Goal: Task Accomplishment & Management: Use online tool/utility

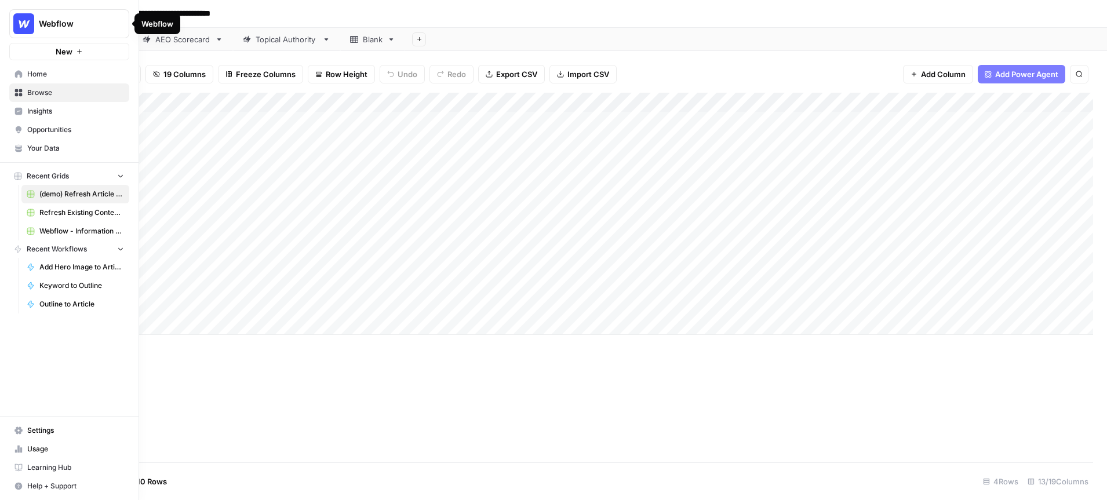
click at [55, 24] on span "Webflow" at bounding box center [74, 24] width 70 height 12
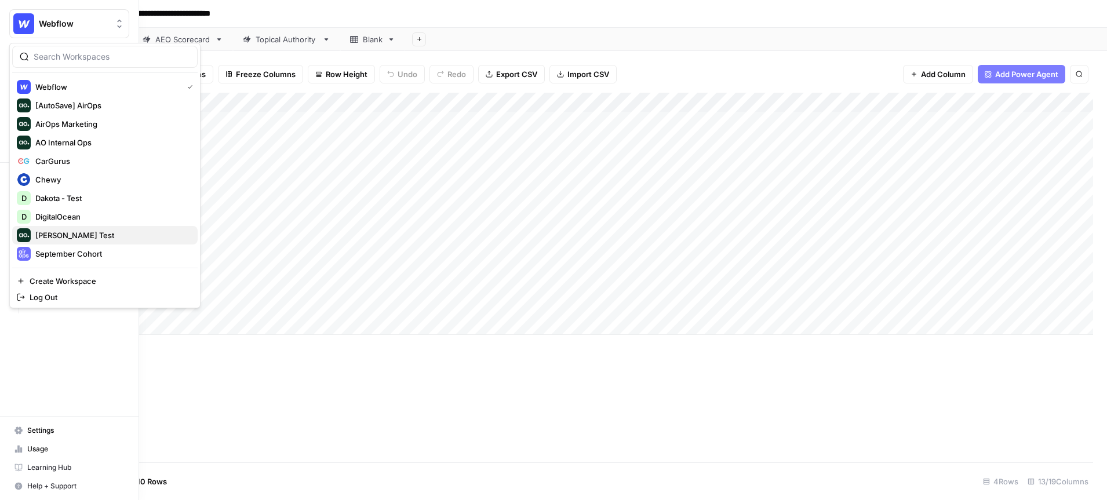
click at [78, 235] on span "Dillon Test" at bounding box center [111, 236] width 153 height 12
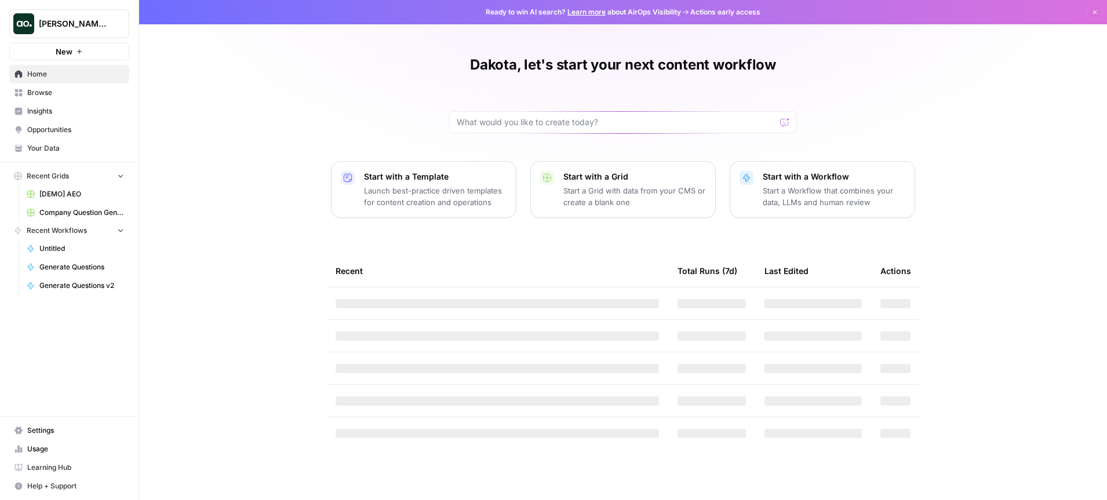
click at [56, 112] on span "Insights" at bounding box center [75, 111] width 97 height 10
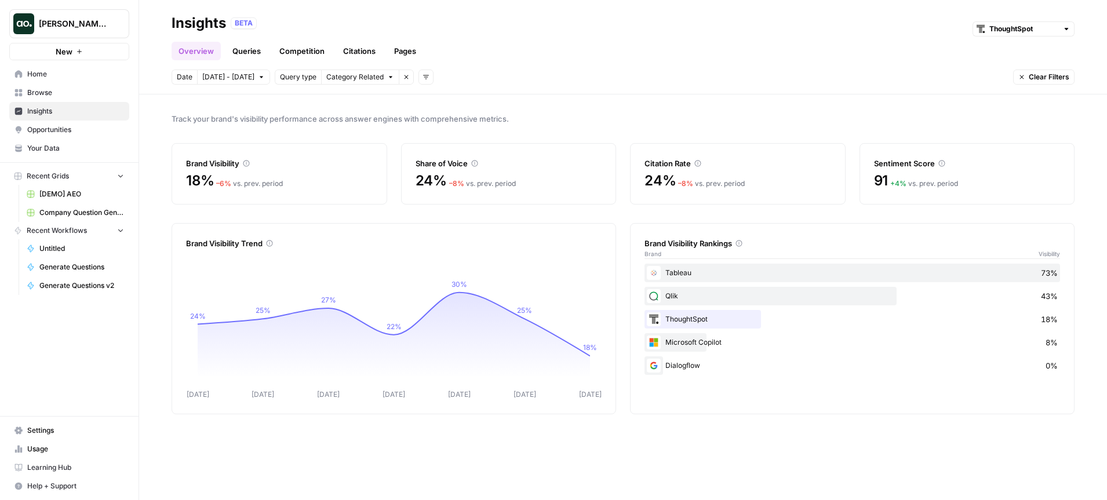
click at [257, 52] on link "Queries" at bounding box center [246, 51] width 42 height 19
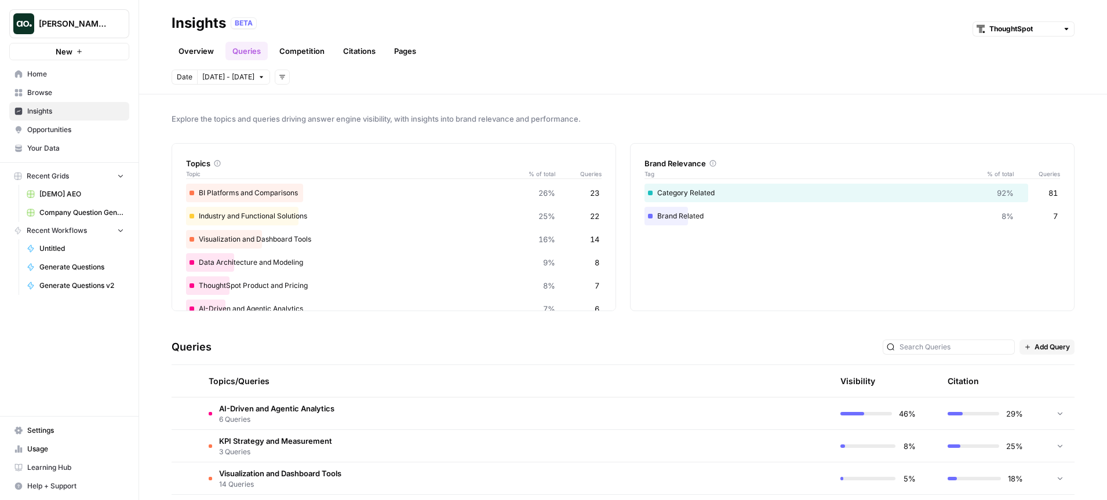
click at [1063, 30] on div at bounding box center [1066, 29] width 8 height 8
click at [1022, 74] on span "Chewy" at bounding box center [1027, 71] width 65 height 12
type input "Chewy"
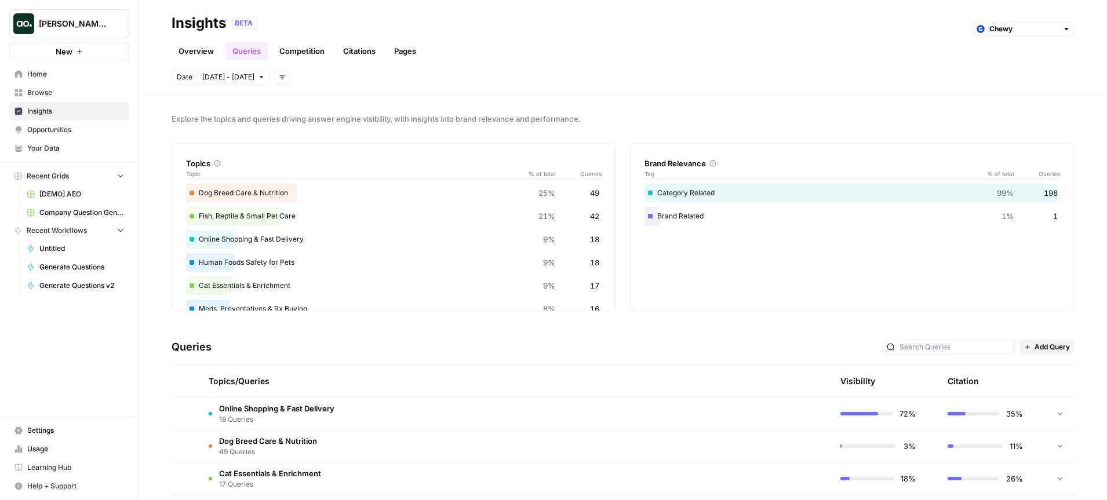
click at [1068, 27] on div at bounding box center [1066, 29] width 8 height 8
click at [1026, 56] on span "ThoughtSpot" at bounding box center [1027, 55] width 65 height 12
type input "ThoughtSpot"
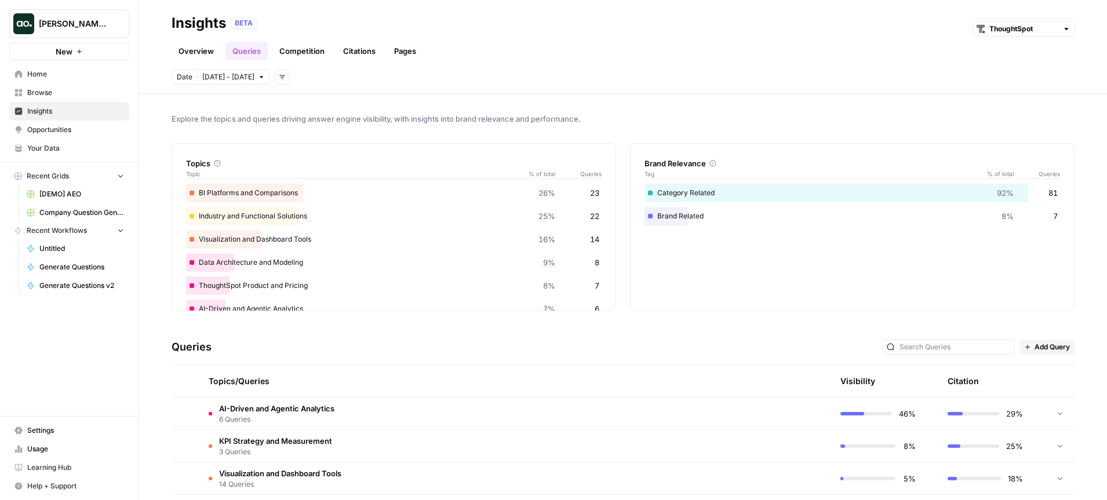
click at [209, 53] on link "Overview" at bounding box center [196, 51] width 49 height 19
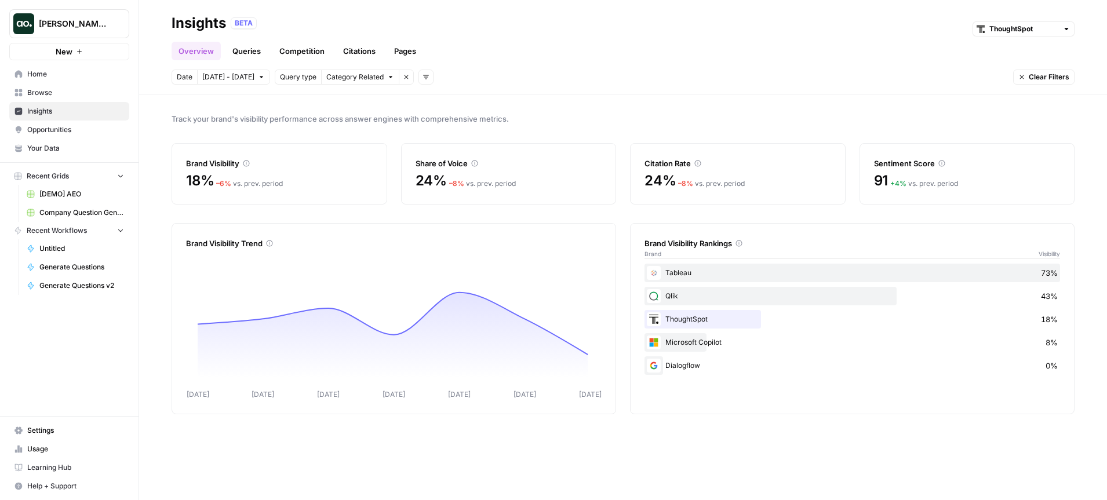
click at [260, 51] on link "Queries" at bounding box center [246, 51] width 42 height 19
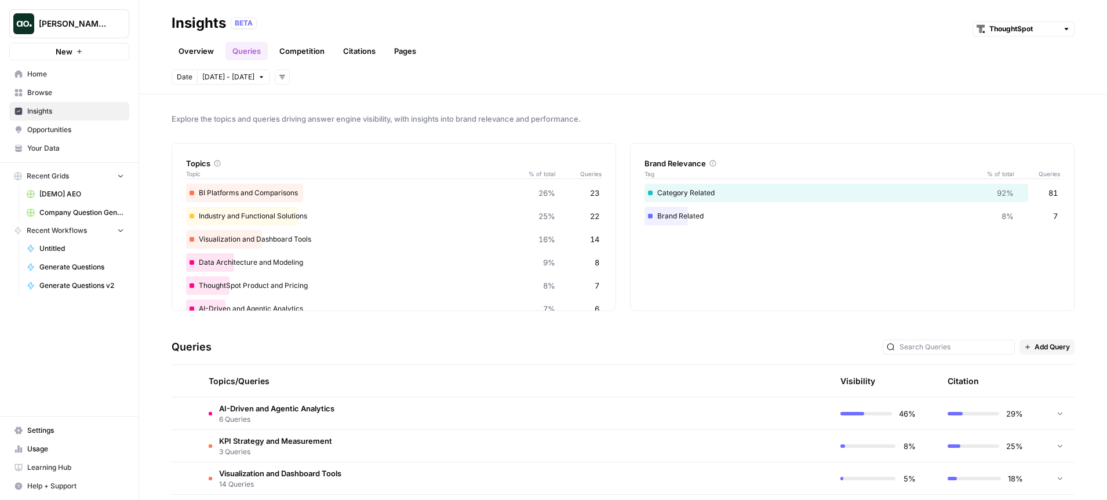
click at [405, 57] on link "Pages" at bounding box center [405, 51] width 36 height 19
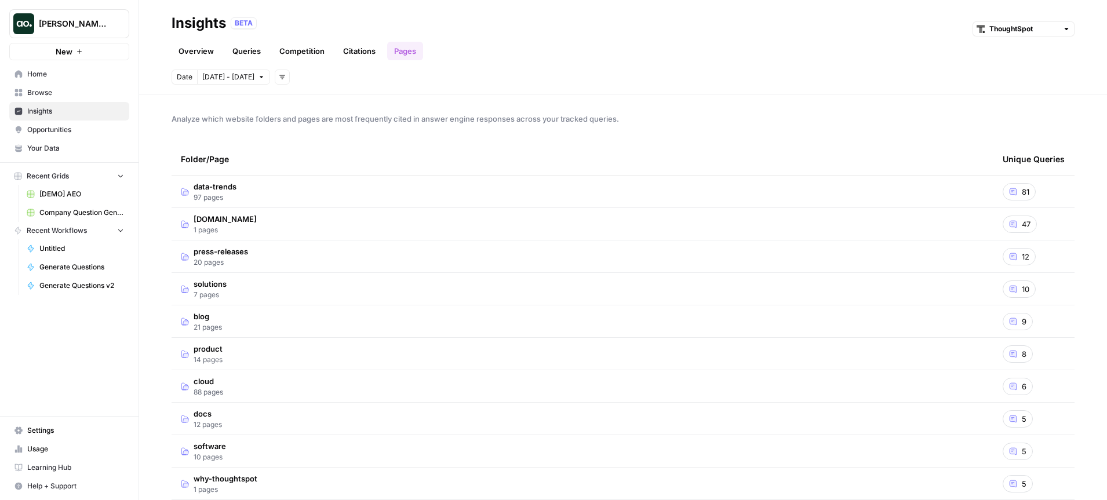
click at [226, 215] on span "thoughtspot.com" at bounding box center [225, 219] width 63 height 12
click at [214, 184] on span "data-trends" at bounding box center [215, 187] width 43 height 12
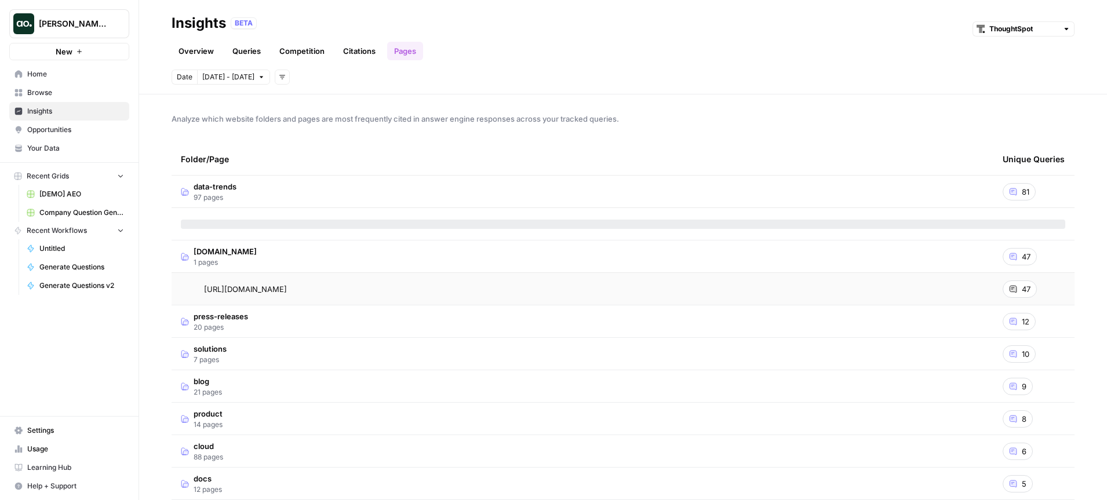
click at [1025, 290] on span "47" at bounding box center [1026, 289] width 9 height 12
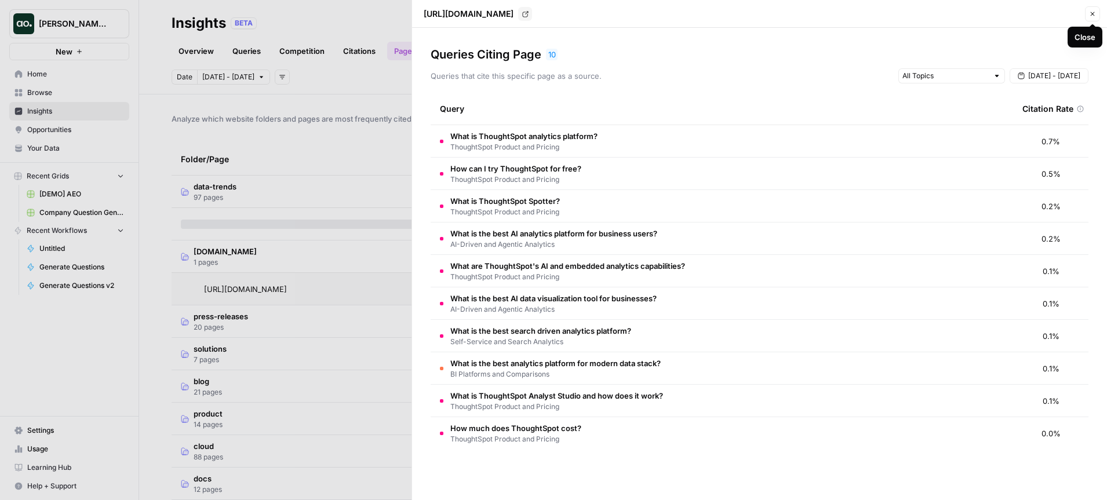
click at [1095, 12] on icon "button" at bounding box center [1092, 13] width 7 height 7
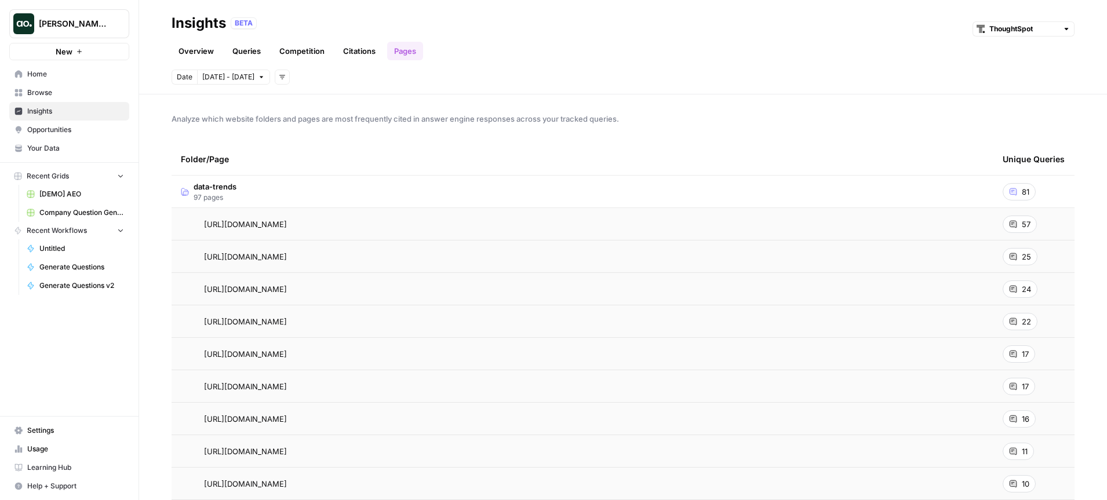
click at [194, 56] on link "Overview" at bounding box center [196, 51] width 49 height 19
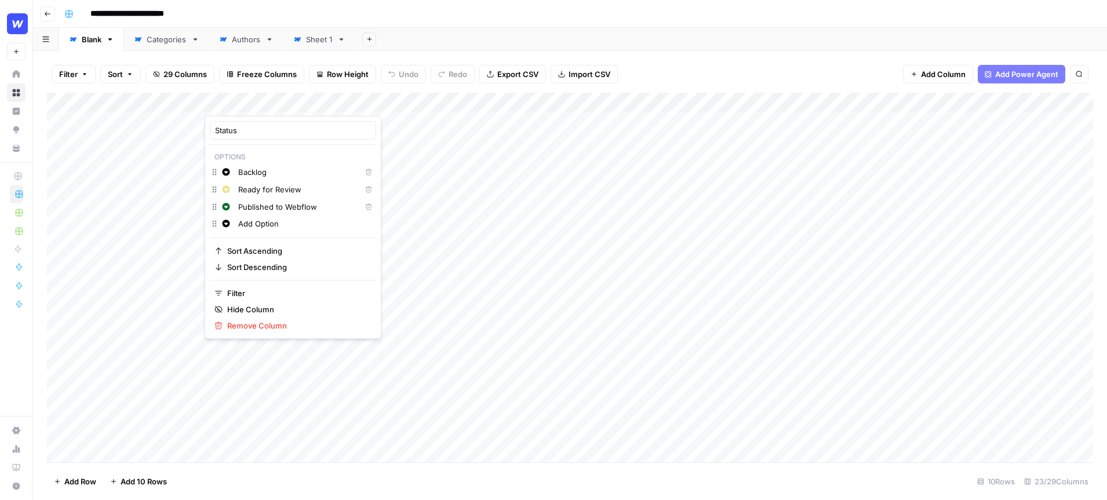
click at [582, 45] on div "Add Sheet" at bounding box center [731, 39] width 752 height 23
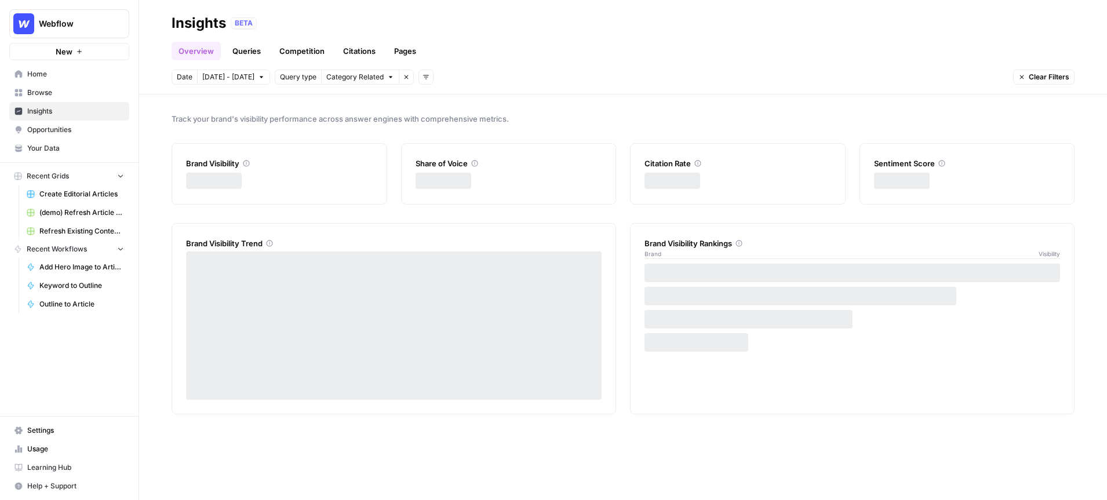
click at [92, 22] on span "Webflow" at bounding box center [74, 24] width 70 height 12
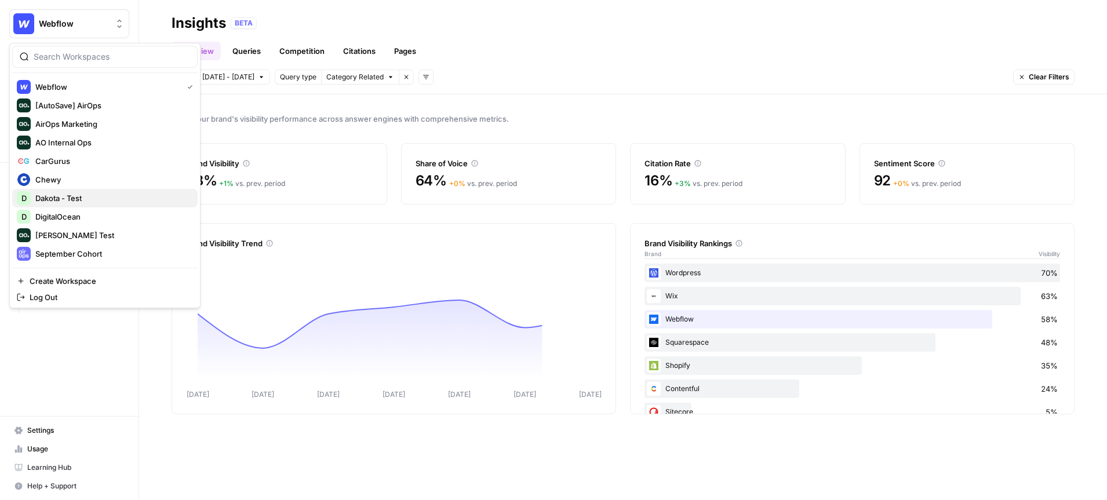
click at [84, 195] on span "Dakota - Test" at bounding box center [111, 198] width 153 height 12
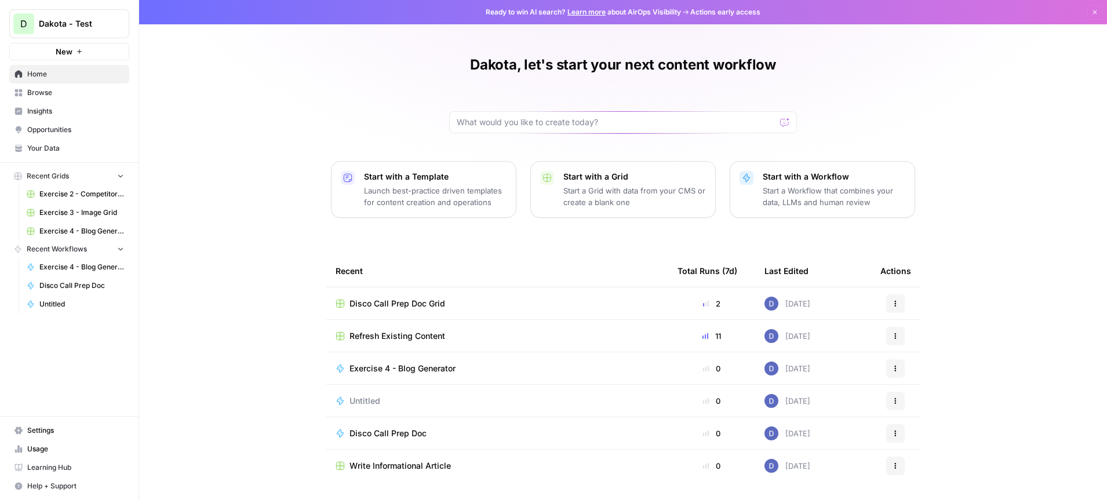
click at [421, 303] on span "Disco Call Prep Doc Grid" at bounding box center [397, 304] width 96 height 12
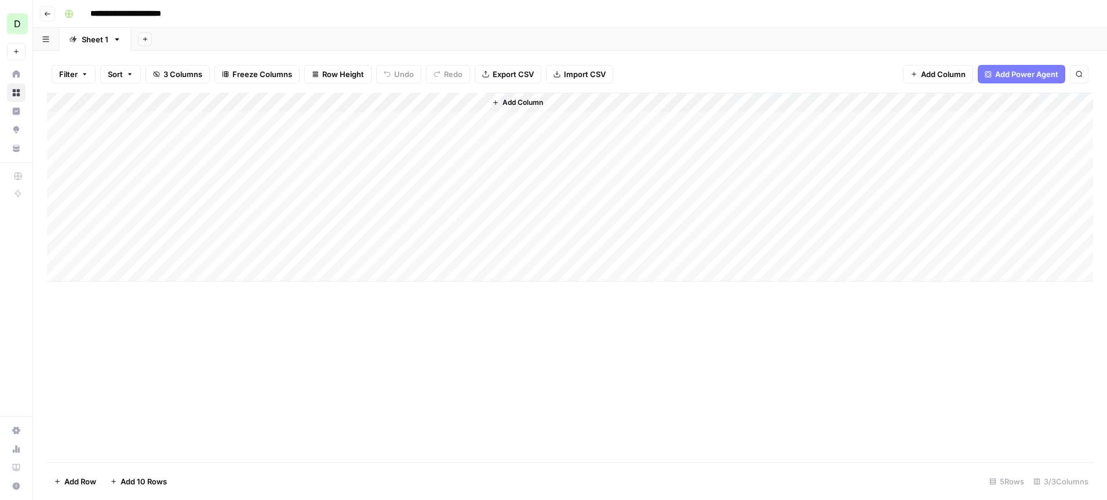
click at [113, 275] on div "Add Column" at bounding box center [570, 187] width 1046 height 189
click at [176, 276] on textarea at bounding box center [179, 273] width 185 height 16
paste textarea "**********"
type textarea "**********"
click at [318, 275] on div "Add Column" at bounding box center [570, 202] width 1046 height 219
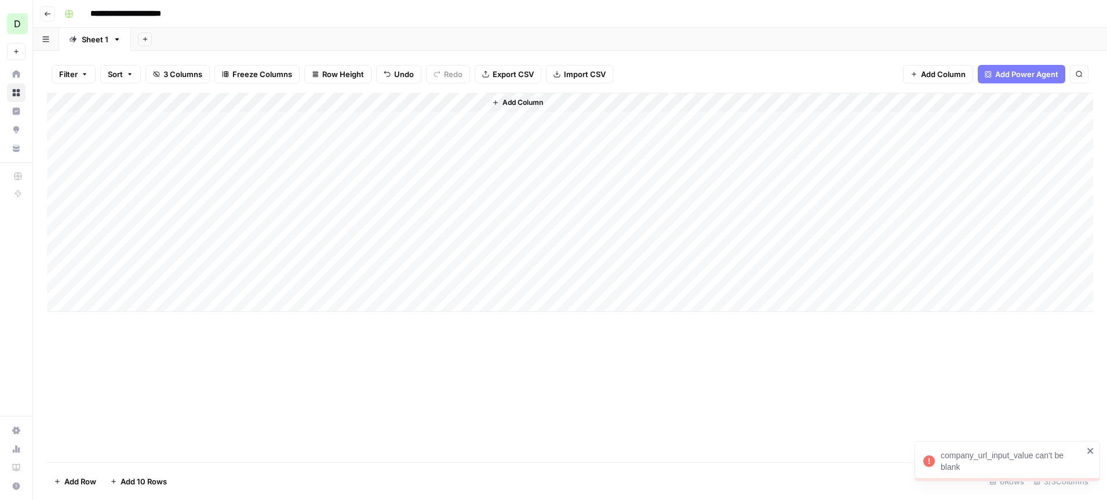
click at [316, 270] on div "Add Column" at bounding box center [570, 202] width 1046 height 219
click at [676, 406] on div "Add Column" at bounding box center [570, 278] width 1046 height 370
